Goal: Find specific page/section: Find specific page/section

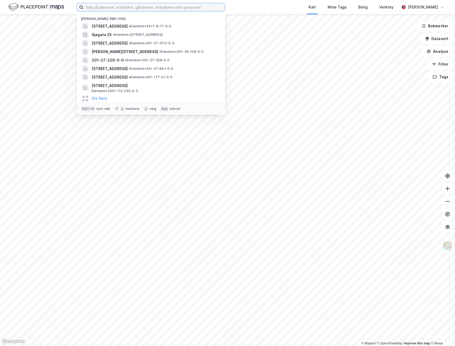
click at [104, 10] on input at bounding box center [154, 7] width 142 height 8
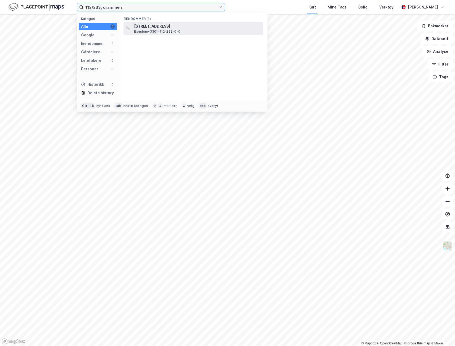
type input "112/233, drammen"
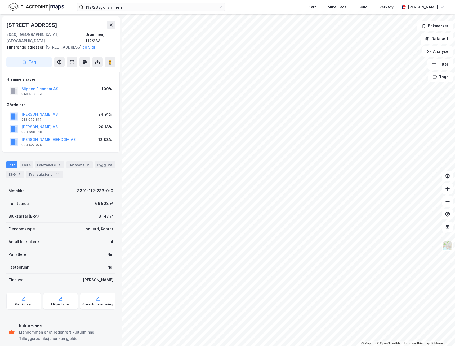
click at [28, 93] on div "940 537 851" at bounding box center [31, 94] width 21 height 4
